Goal: Task Accomplishment & Management: Use online tool/utility

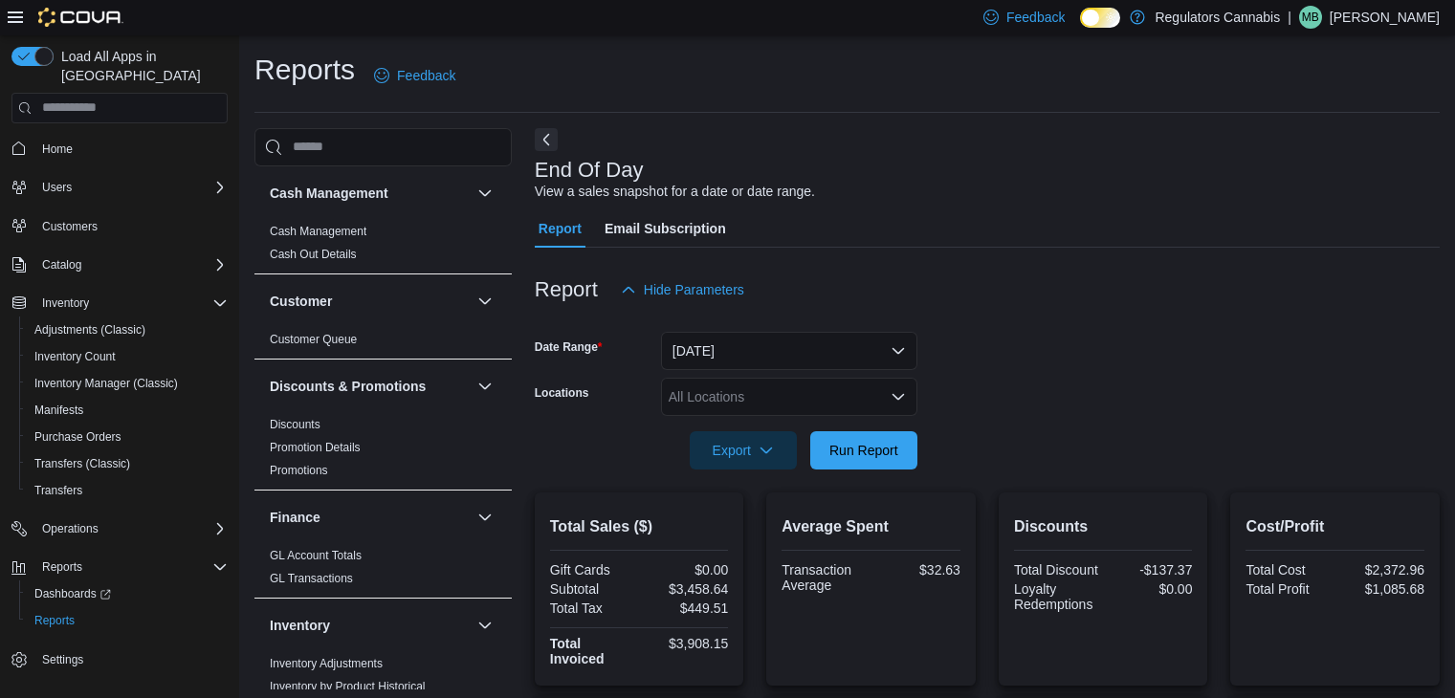
scroll to position [306, 0]
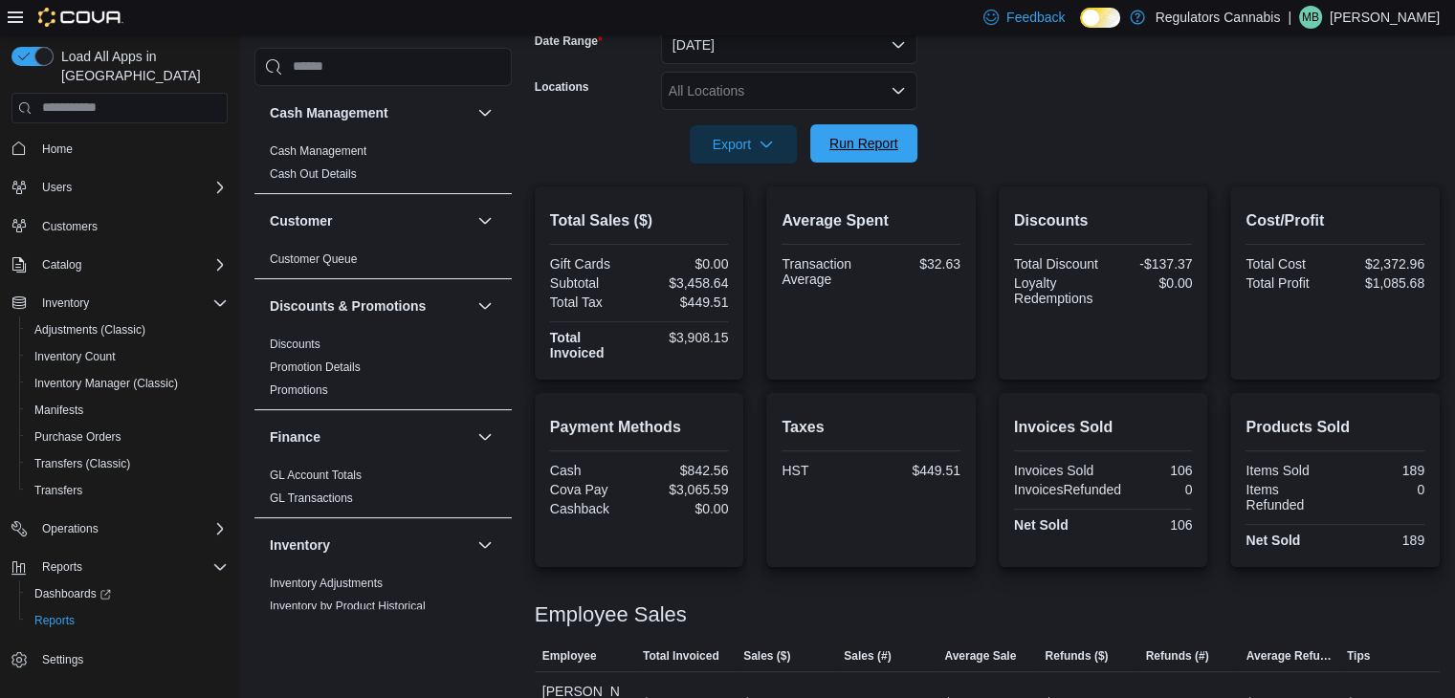
click at [869, 126] on span "Run Report" at bounding box center [864, 143] width 84 height 38
click at [905, 151] on span "Run Report" at bounding box center [864, 143] width 84 height 38
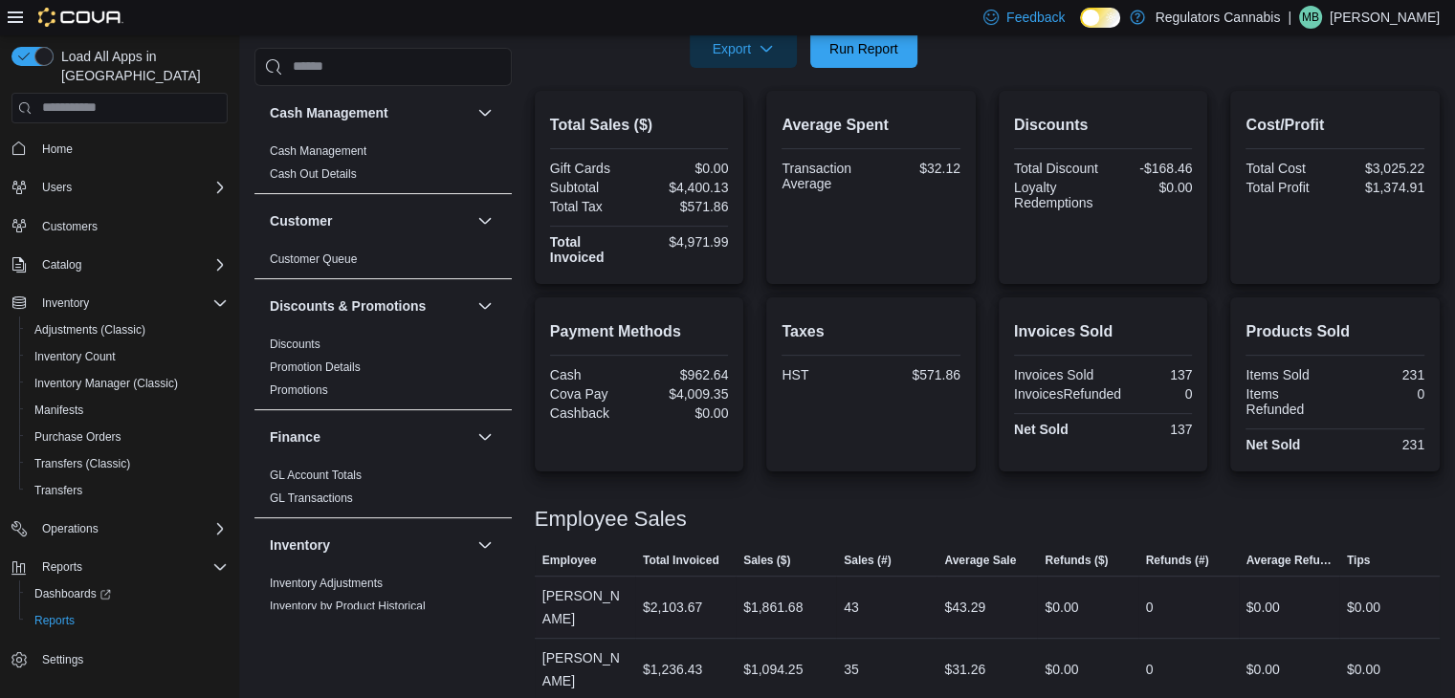
scroll to position [497, 0]
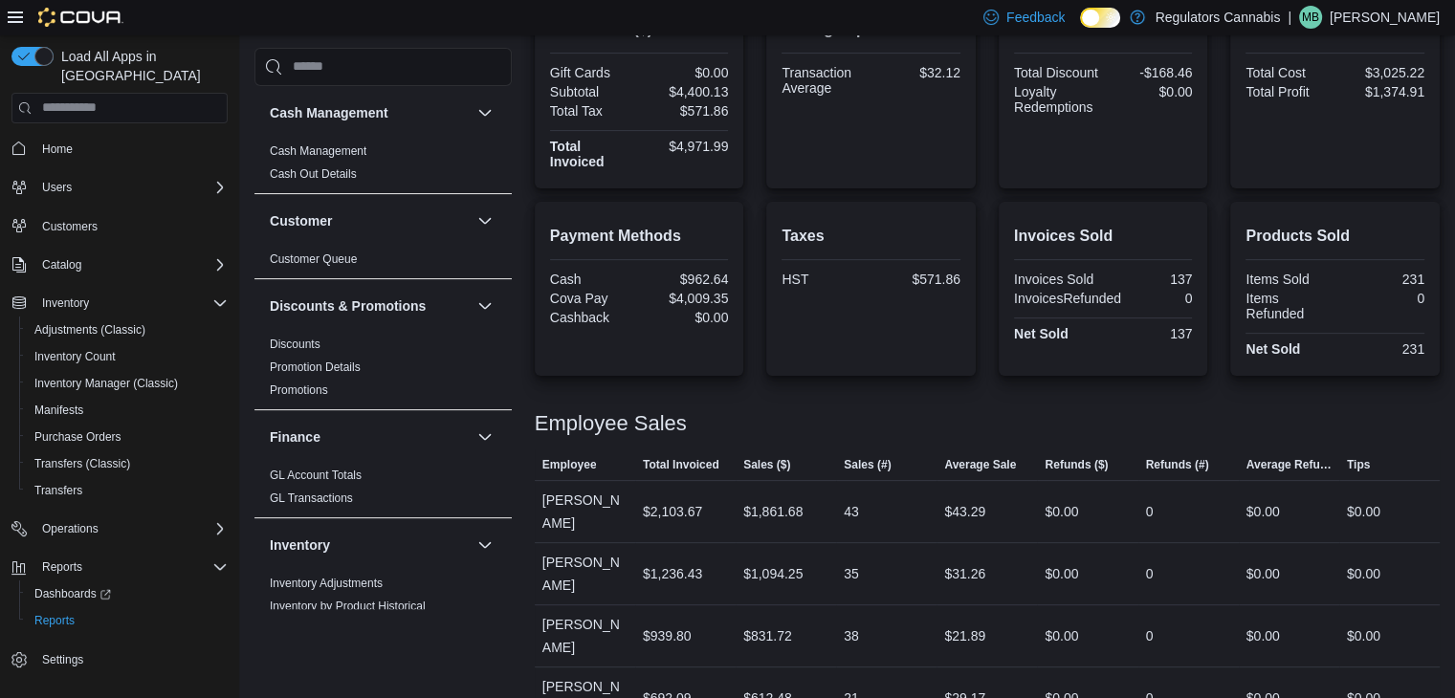
click at [1413, 11] on p "Mike Biron" at bounding box center [1385, 17] width 110 height 23
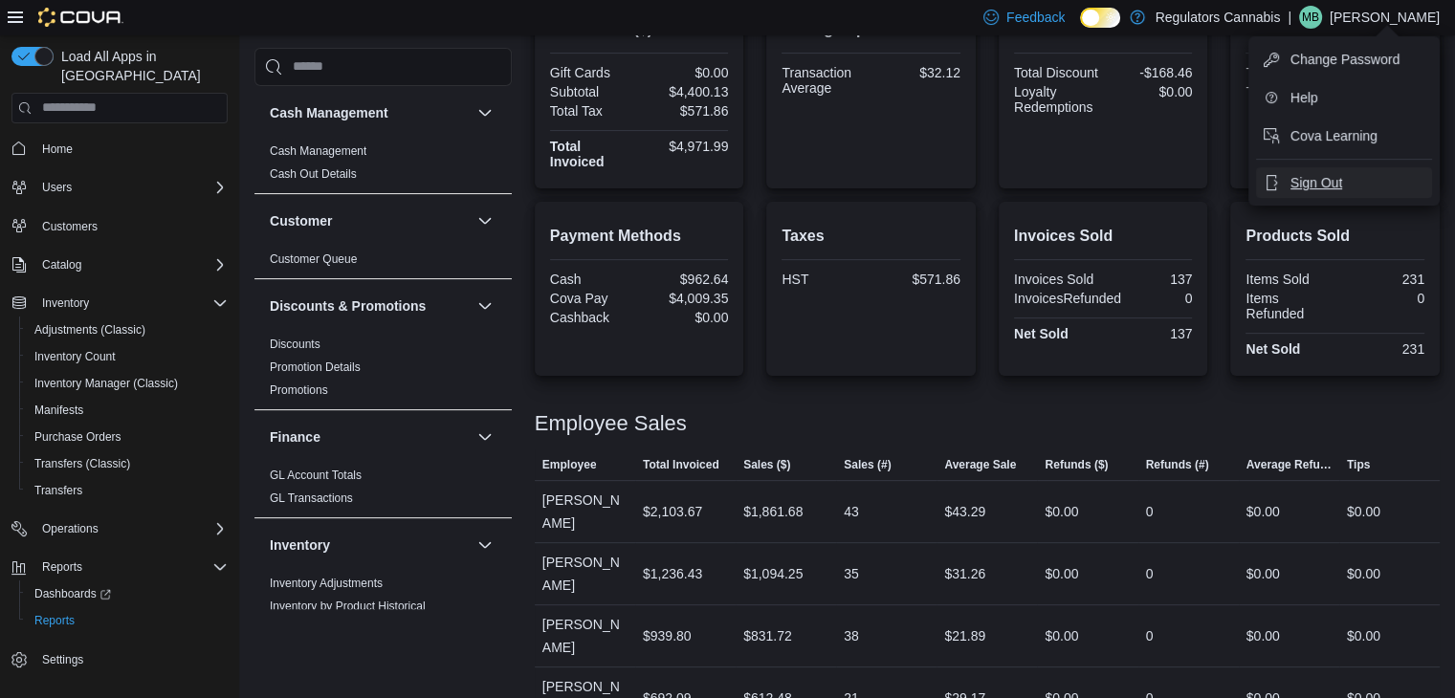
click at [1344, 174] on button "Sign Out" at bounding box center [1344, 182] width 176 height 31
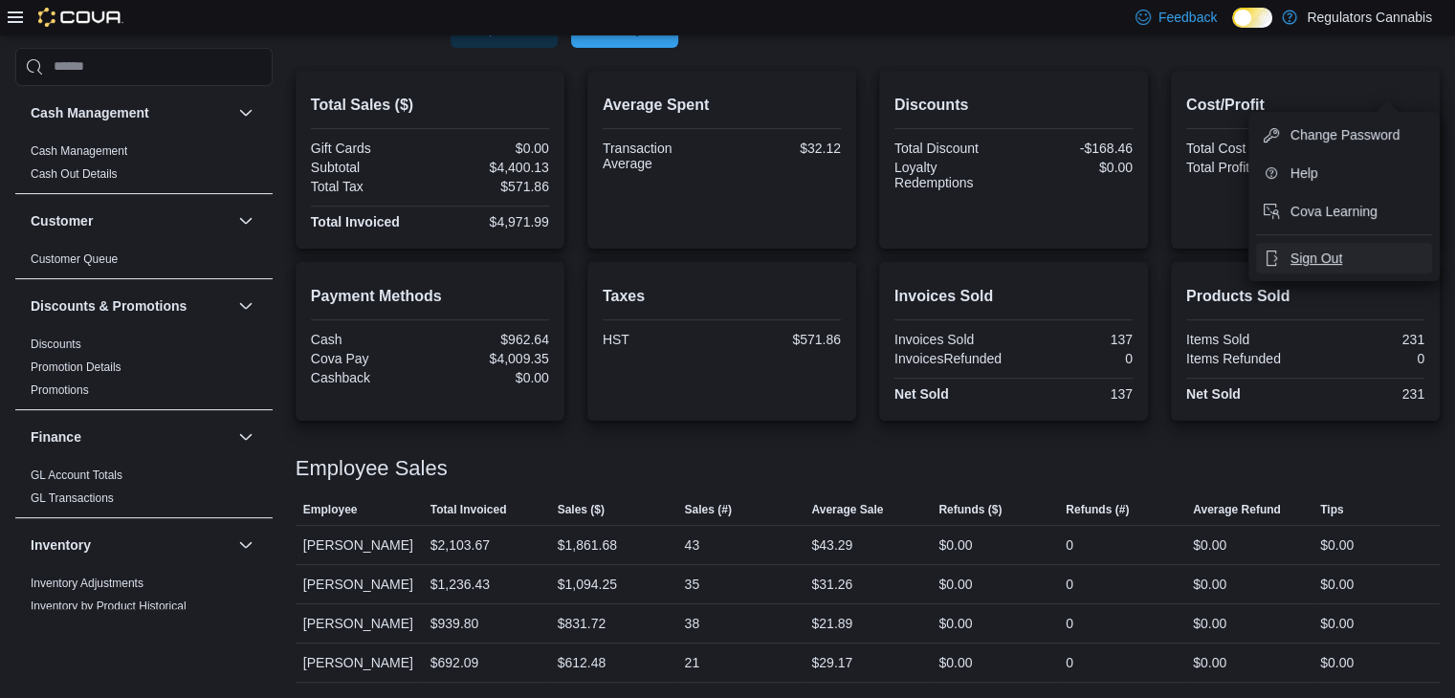
scroll to position [421, 0]
